Goal: Task Accomplishment & Management: Manage account settings

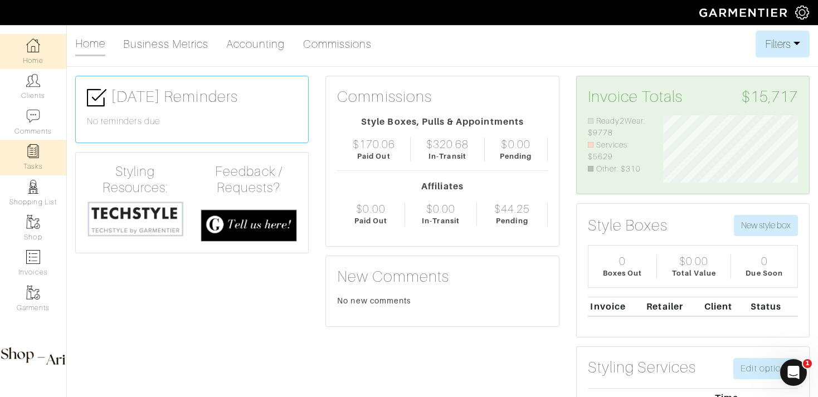
click at [40, 153] on img at bounding box center [33, 151] width 14 height 14
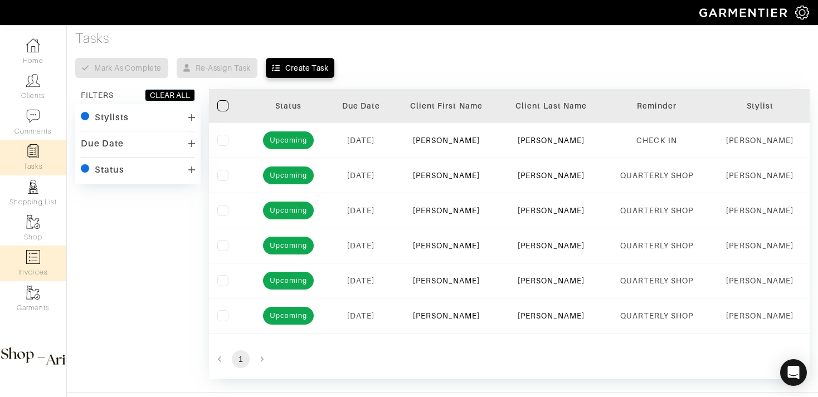
click at [50, 256] on link "Invoices" at bounding box center [33, 263] width 66 height 35
select select
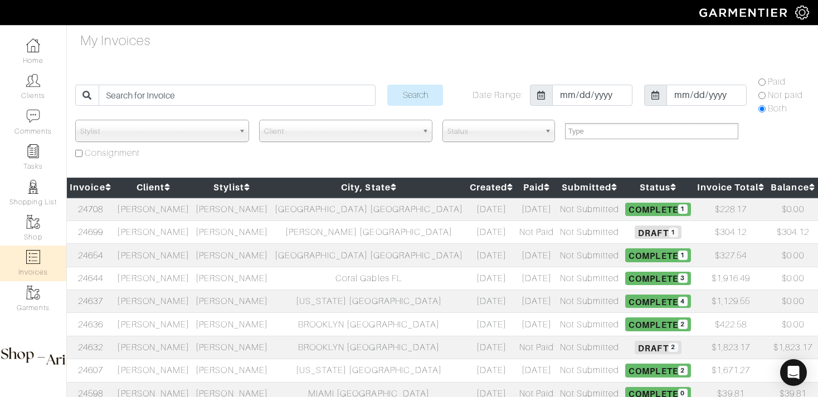
click at [193, 209] on td "[PERSON_NAME]" at bounding box center [153, 209] width 79 height 23
select select
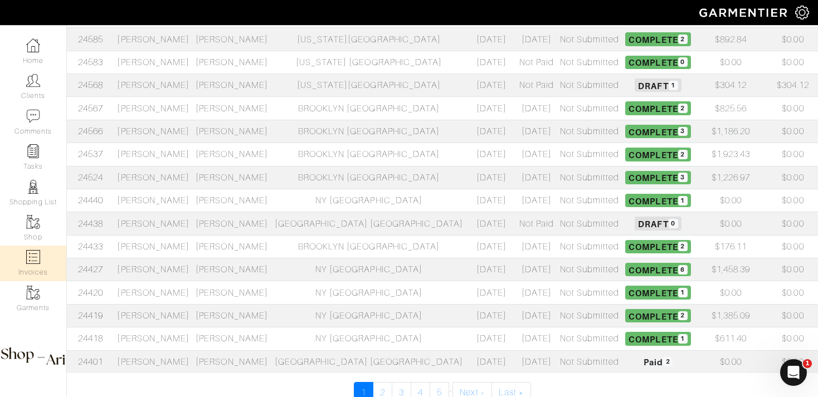
scroll to position [460, 0]
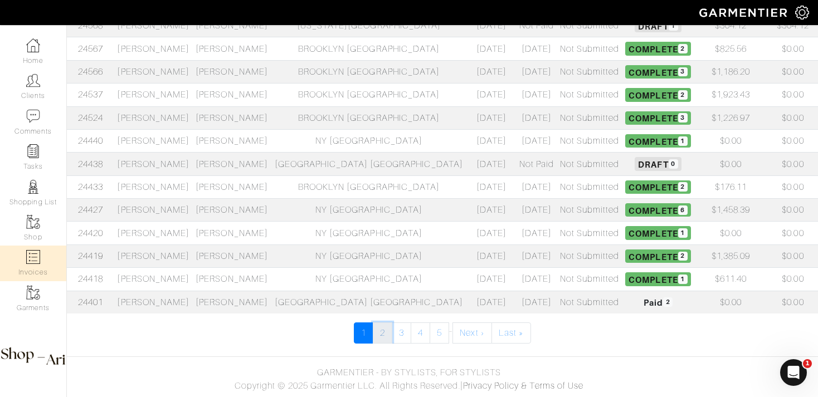
click at [385, 333] on link "2" at bounding box center [382, 333] width 19 height 21
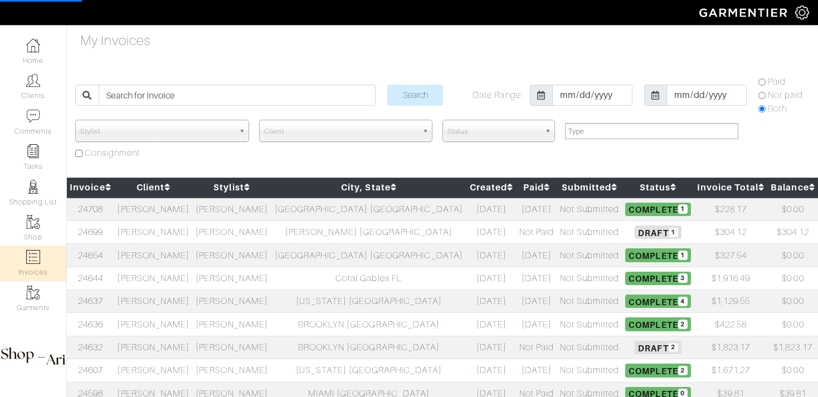
select select
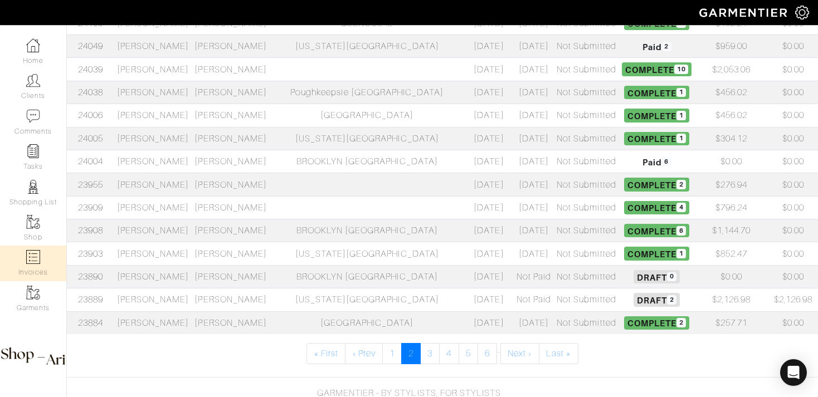
scroll to position [460, 0]
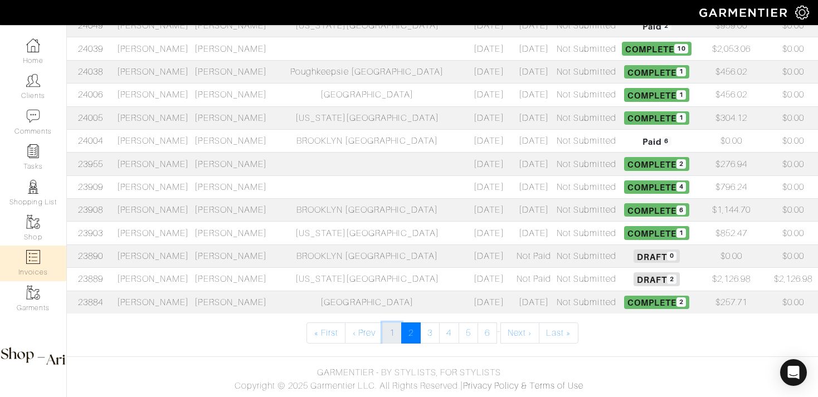
click at [397, 330] on link "1" at bounding box center [391, 333] width 19 height 21
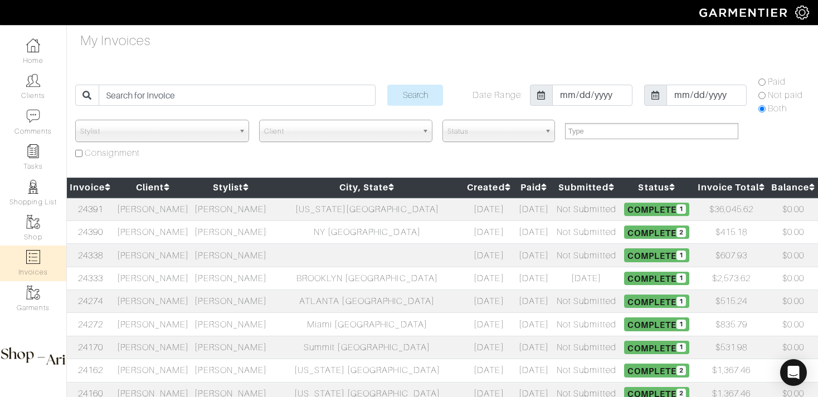
select select
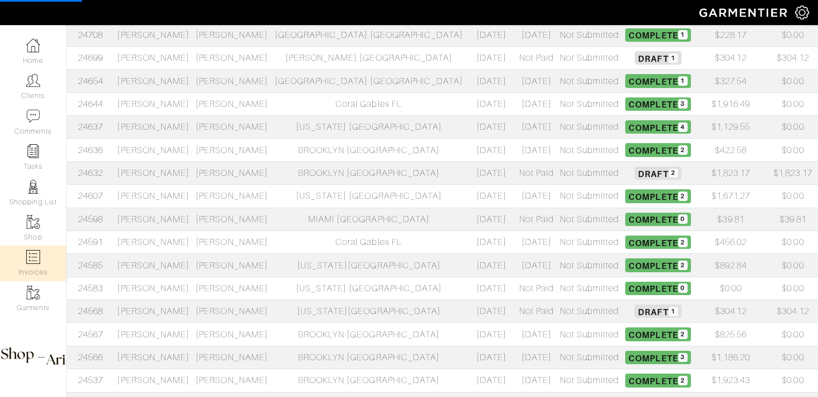
select select
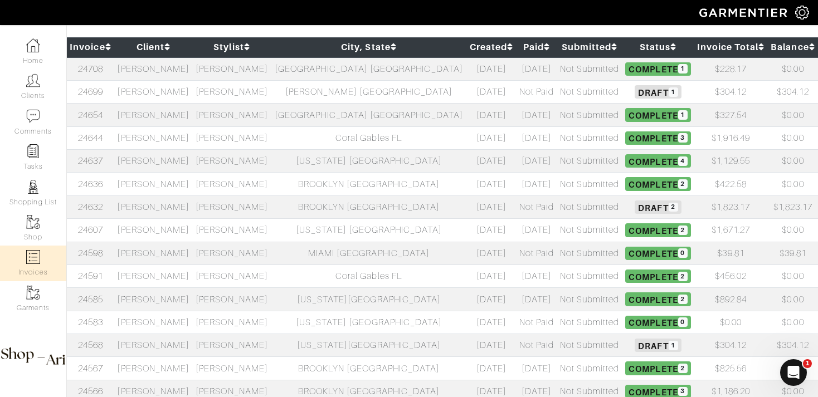
scroll to position [132, 0]
